Goal: Information Seeking & Learning: Learn about a topic

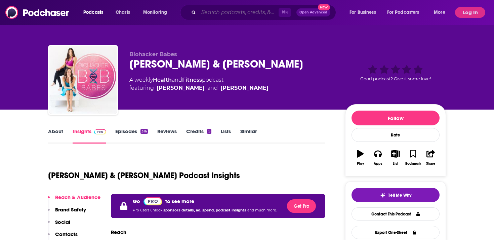
click at [240, 14] on input "Search podcasts, credits, & more..." at bounding box center [238, 12] width 80 height 11
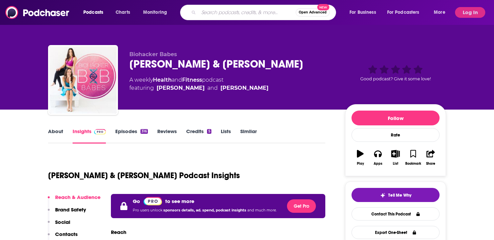
paste input "A Life of Greatness"
type input "A Life of Greatness"
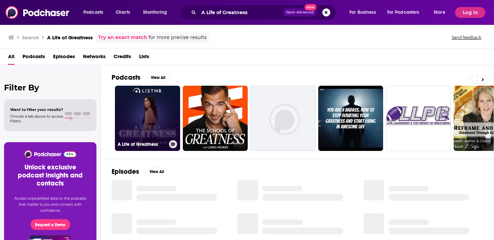
click at [163, 106] on link "A Life of Greatness" at bounding box center [147, 118] width 65 height 65
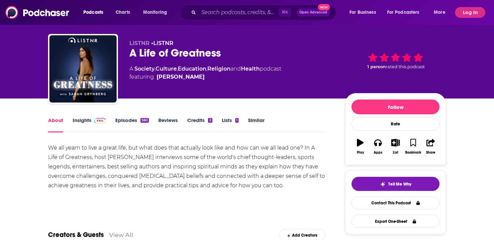
scroll to position [11, 0]
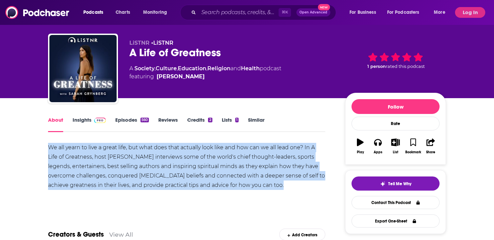
drag, startPoint x: 293, startPoint y: 185, endPoint x: 42, endPoint y: 149, distance: 254.0
copy div "We all yearn to live a great life, but what does that actually look like and ho…"
click at [94, 120] on img at bounding box center [100, 120] width 12 height 5
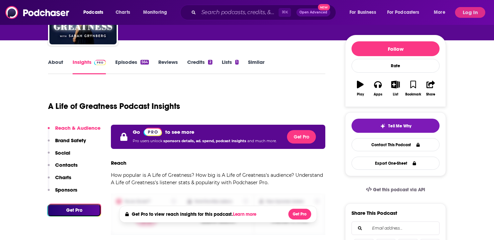
scroll to position [68, 0]
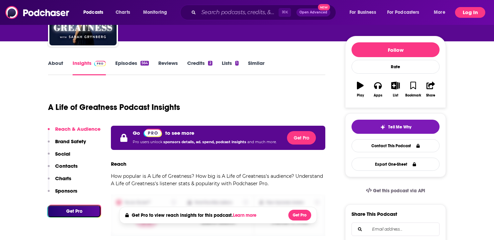
click at [477, 15] on button "Log In" at bounding box center [470, 12] width 30 height 11
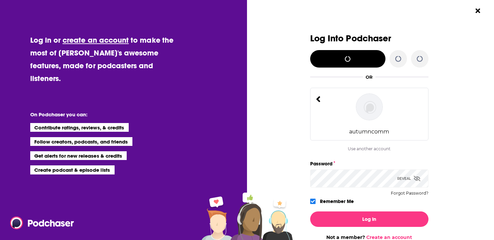
scroll to position [0, 0]
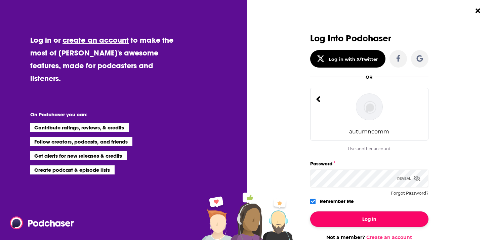
click at [371, 215] on button "Log In" at bounding box center [369, 218] width 118 height 15
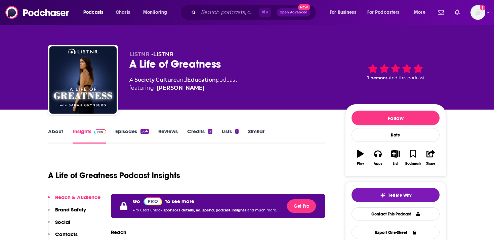
scroll to position [68, 0]
